Goal: Task Accomplishment & Management: Manage account settings

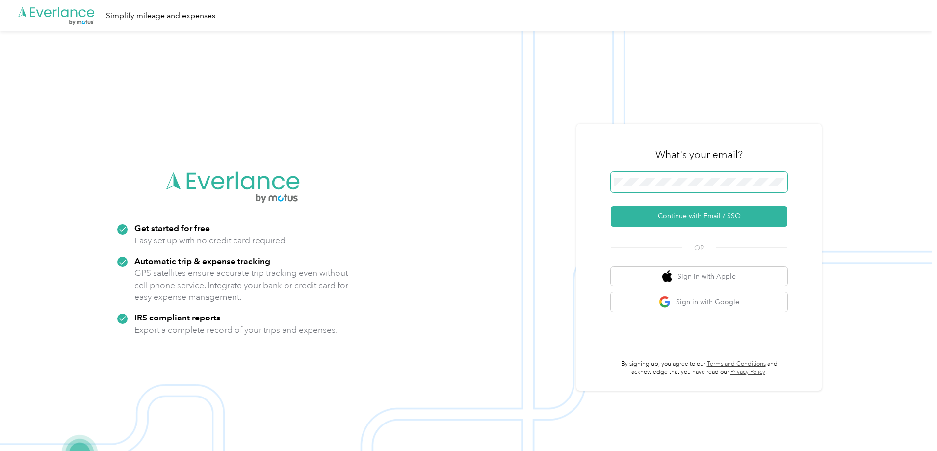
click at [682, 172] on span at bounding box center [699, 182] width 177 height 21
click at [611, 206] on button "Continue with Email / SSO" at bounding box center [699, 216] width 177 height 21
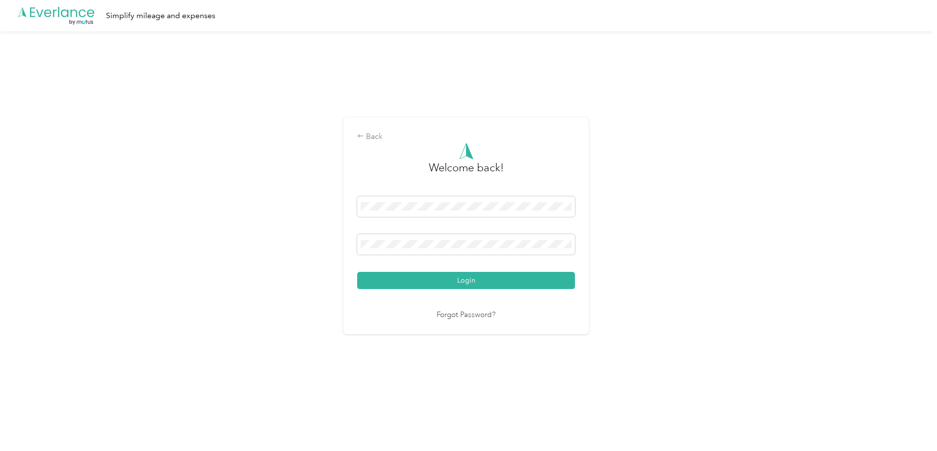
click at [357, 272] on button "Login" at bounding box center [466, 280] width 218 height 17
